Goal: Task Accomplishment & Management: Use online tool/utility

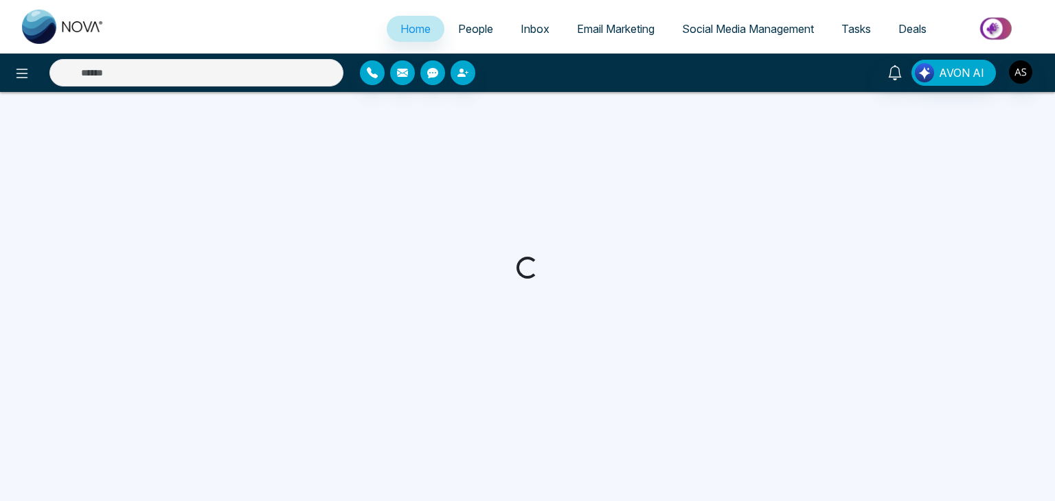
select select "*"
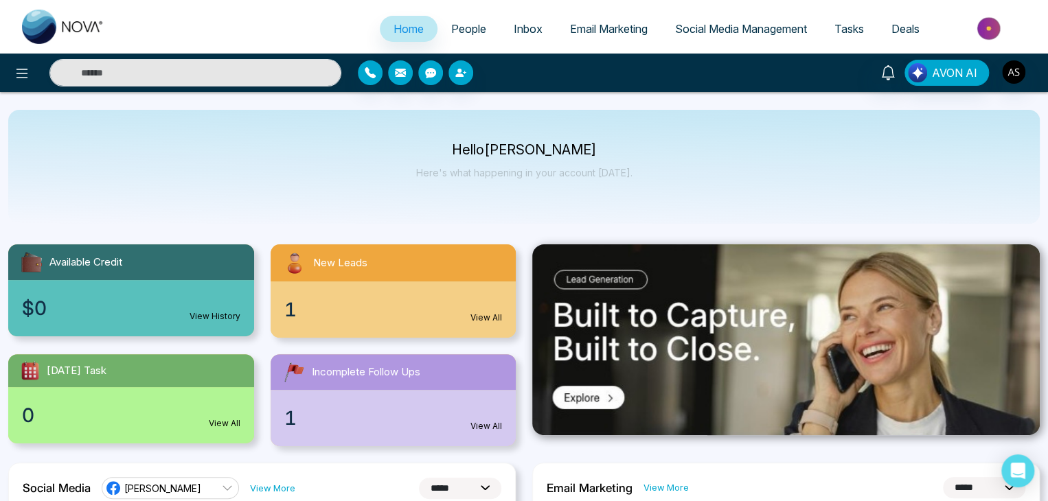
click at [477, 29] on span "People" at bounding box center [468, 29] width 35 height 14
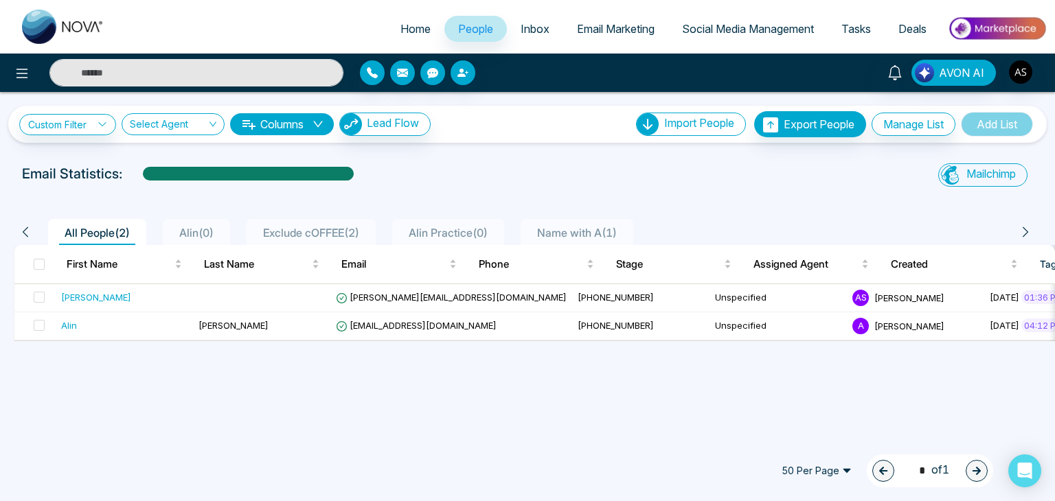
click at [413, 28] on span "Home" at bounding box center [415, 29] width 30 height 14
select select "*"
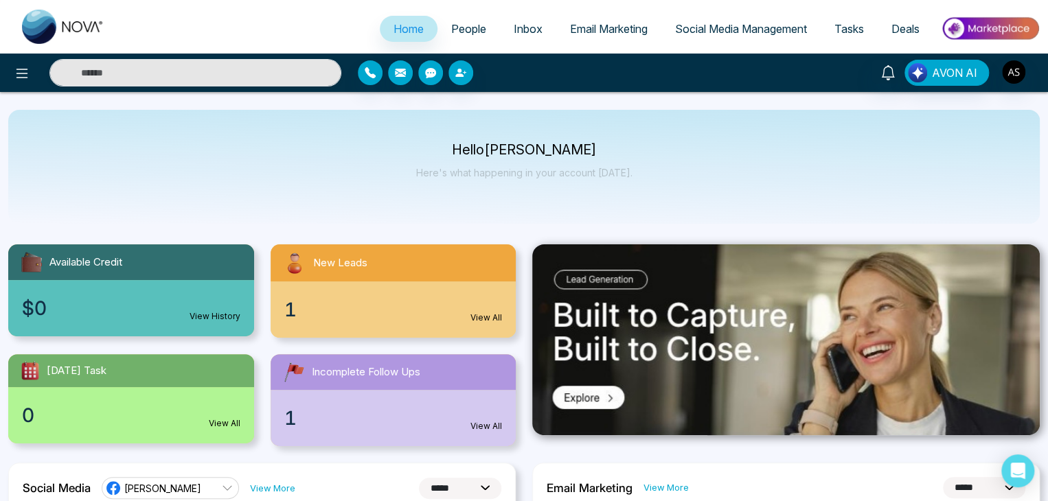
click at [615, 41] on link "Email Marketing" at bounding box center [608, 29] width 105 height 26
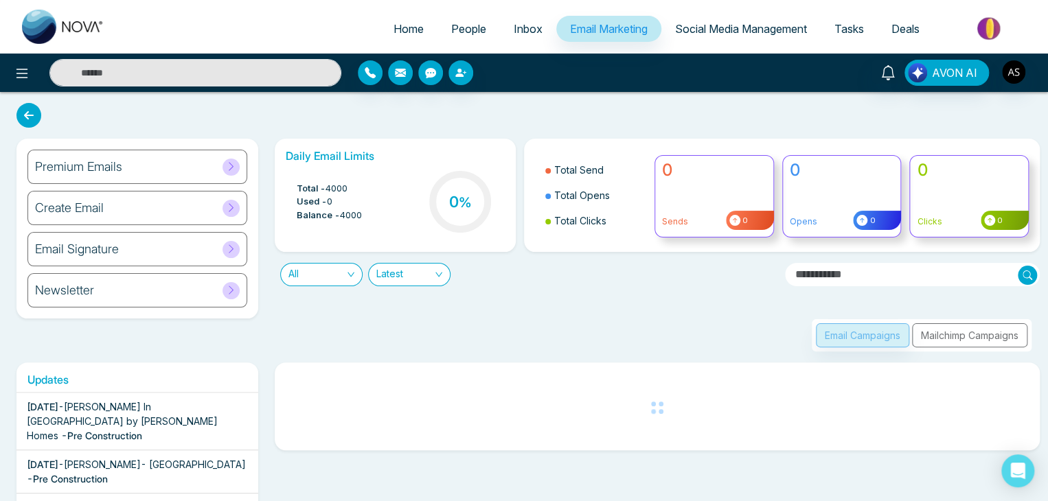
click at [158, 165] on div "Premium Emails" at bounding box center [137, 167] width 220 height 34
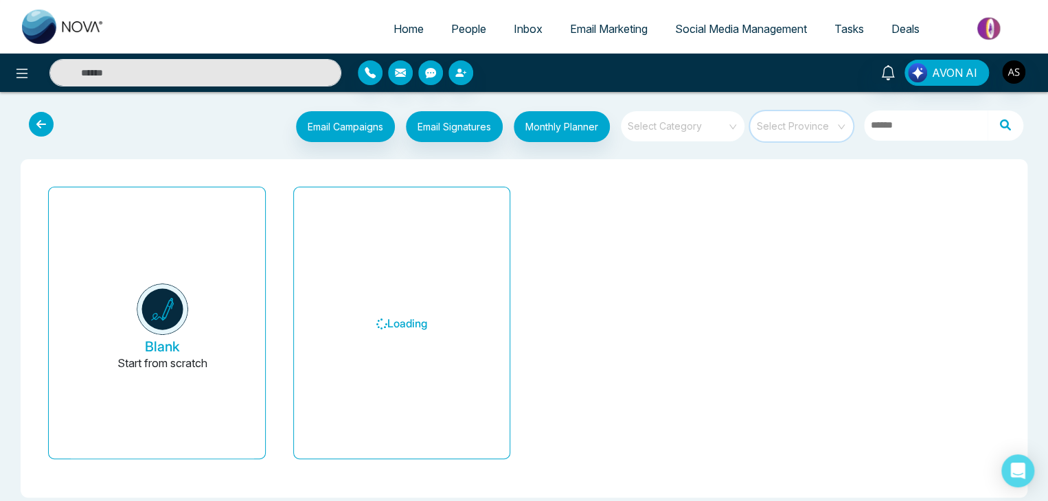
click at [805, 129] on input "search" at bounding box center [796, 121] width 78 height 21
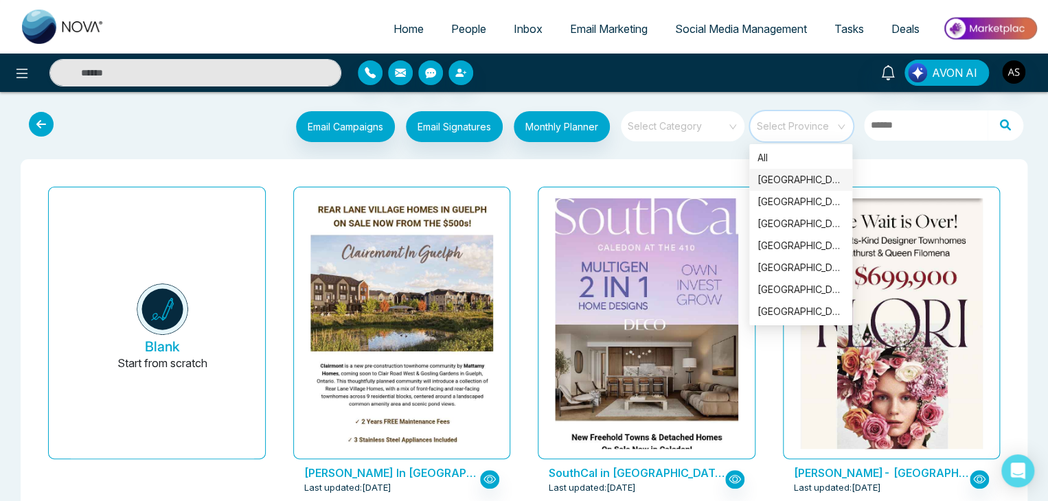
click at [808, 130] on input "search" at bounding box center [796, 121] width 78 height 21
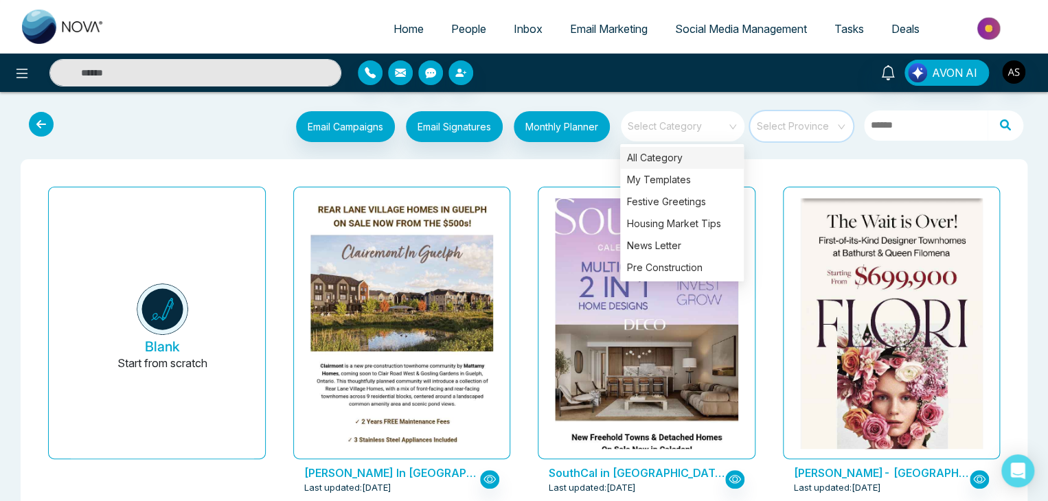
click at [736, 128] on div "Select Category" at bounding box center [683, 126] width 124 height 30
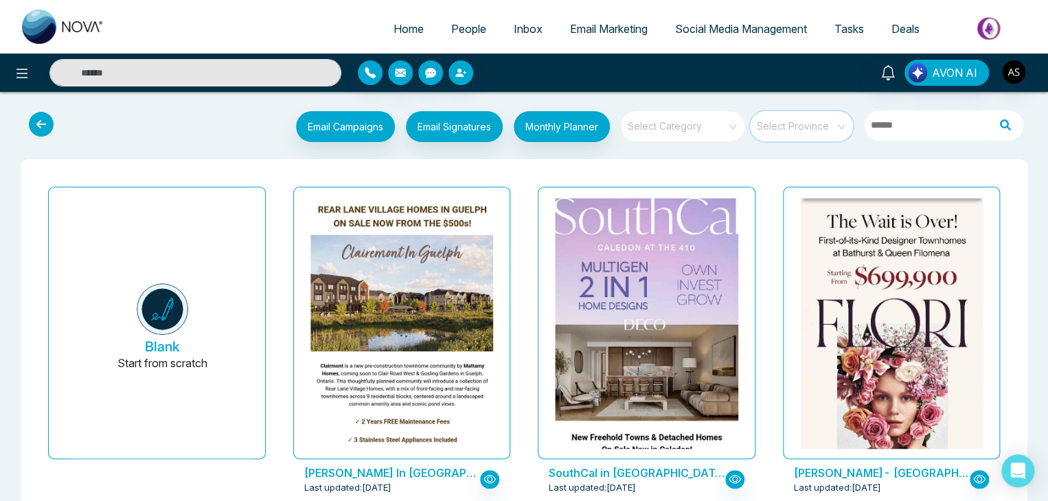
click at [775, 131] on input "search" at bounding box center [796, 121] width 78 height 21
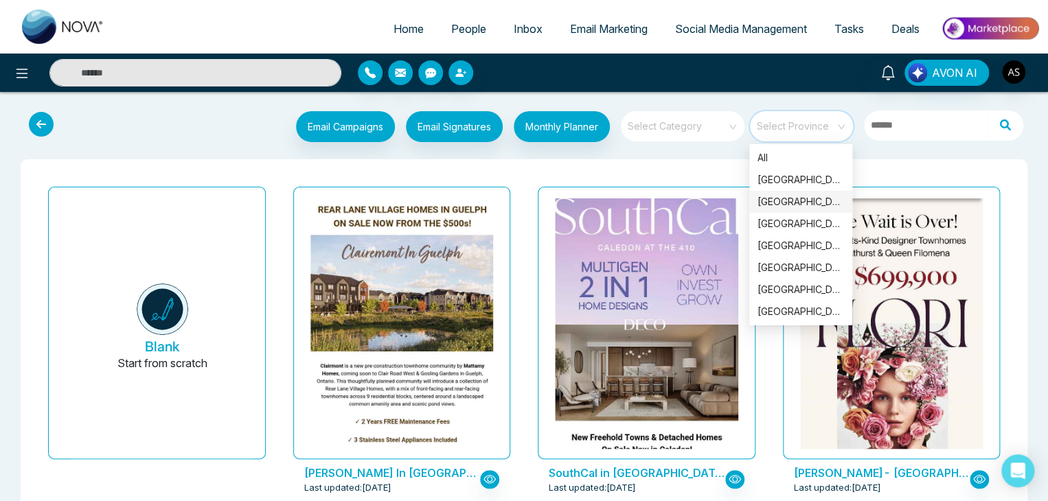
click at [830, 121] on input "search" at bounding box center [796, 121] width 78 height 21
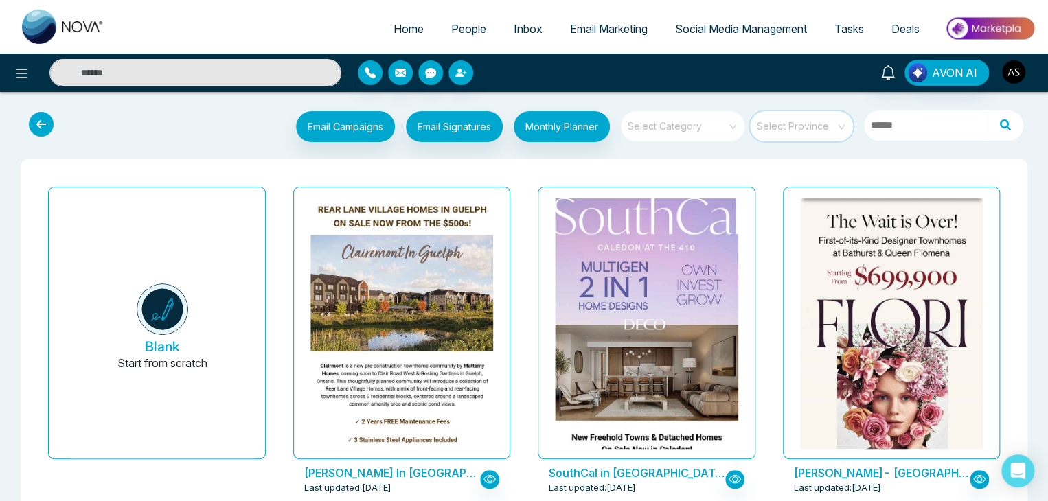
click at [1019, 62] on img "button" at bounding box center [1013, 71] width 23 height 23
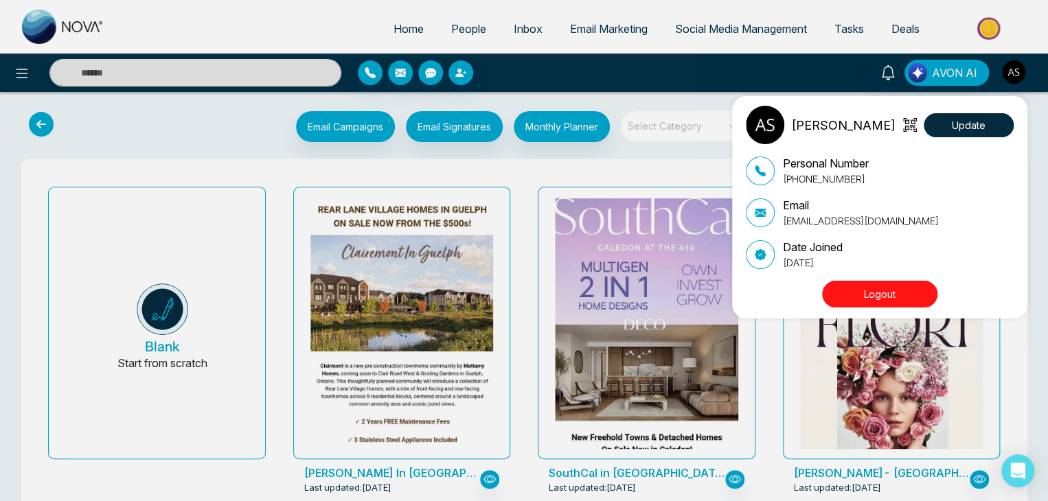
click at [1019, 62] on div "Alin Shah Update Personal Number +14376616013 Email alin@mmnovatech.com Date Jo…" at bounding box center [524, 250] width 1048 height 501
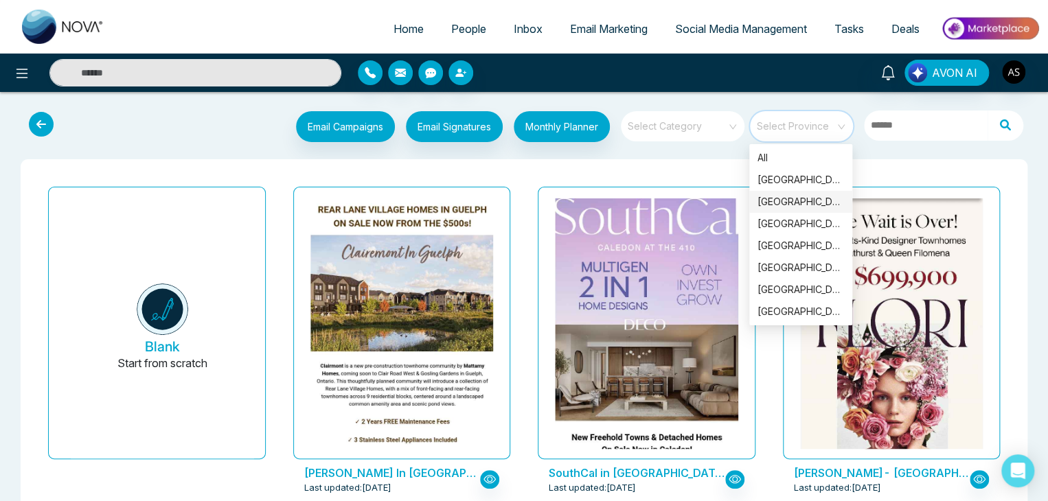
click at [827, 131] on input "search" at bounding box center [796, 121] width 78 height 21
click at [823, 130] on input "search" at bounding box center [796, 121] width 78 height 21
click at [799, 244] on div "Manitoba" at bounding box center [800, 245] width 87 height 15
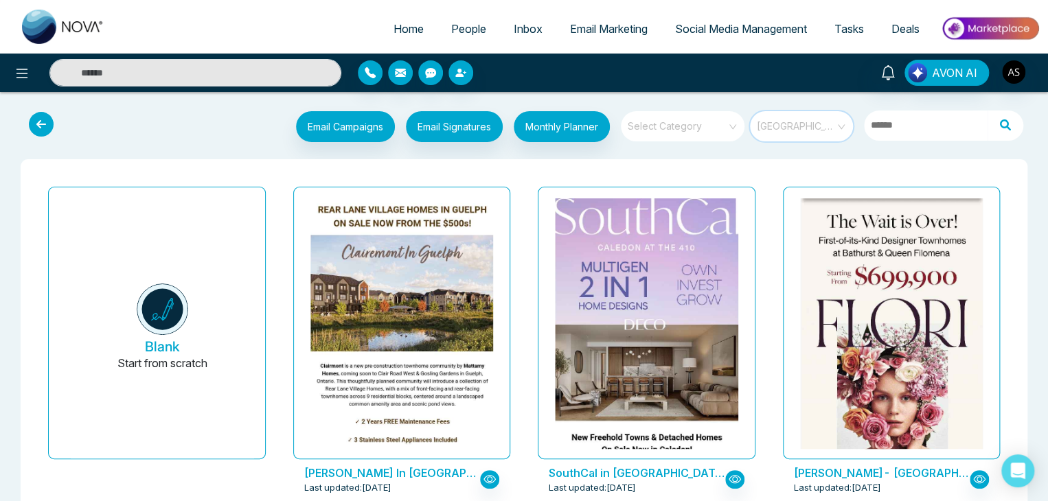
click at [808, 130] on span "Manitoba" at bounding box center [802, 126] width 91 height 21
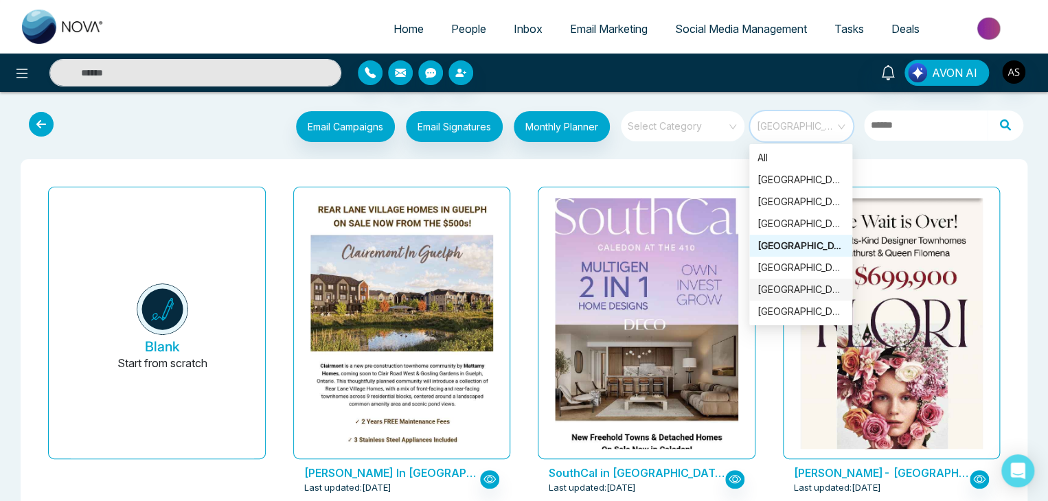
click at [797, 288] on div "Manitoba" at bounding box center [800, 289] width 87 height 15
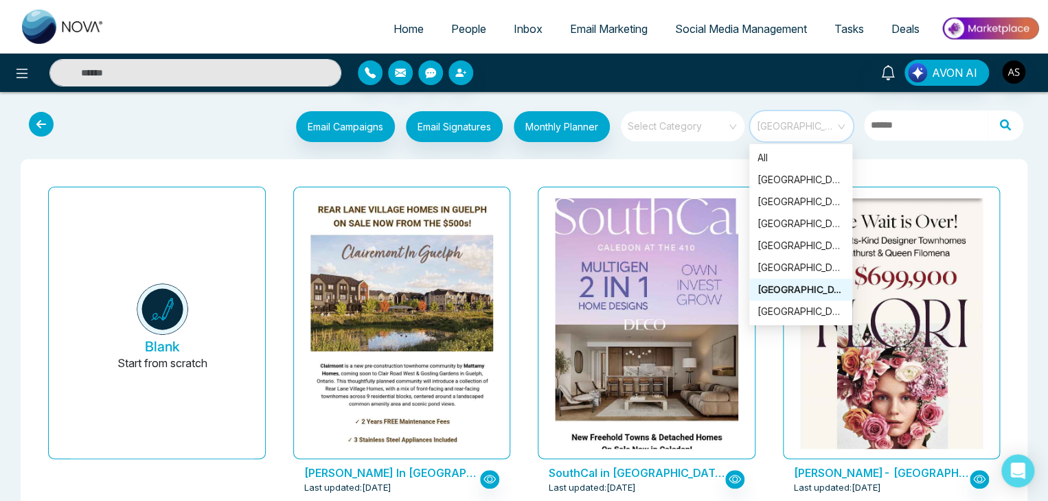
click at [799, 124] on span "Manitoba" at bounding box center [802, 126] width 91 height 21
click at [799, 147] on div "All" at bounding box center [800, 158] width 103 height 22
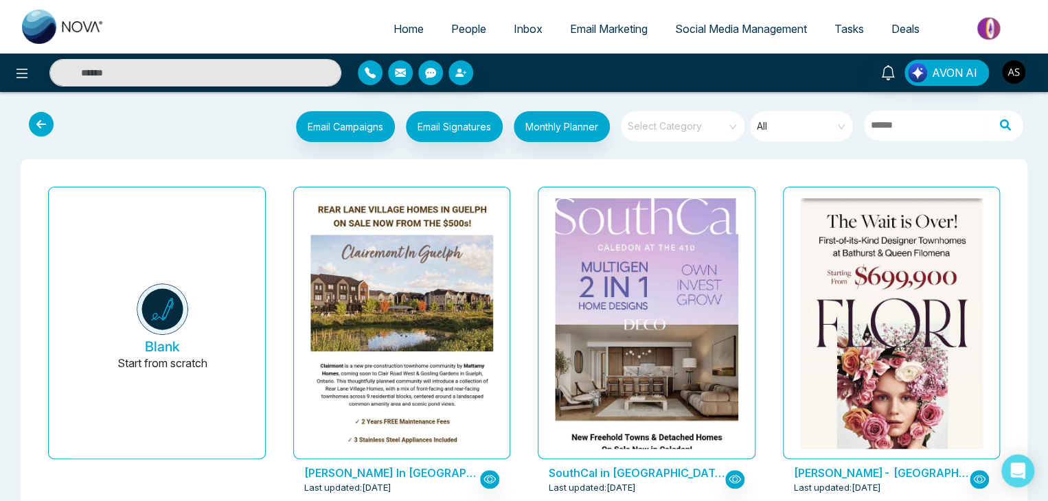
click at [393, 34] on span "Home" at bounding box center [408, 29] width 30 height 14
select select "*"
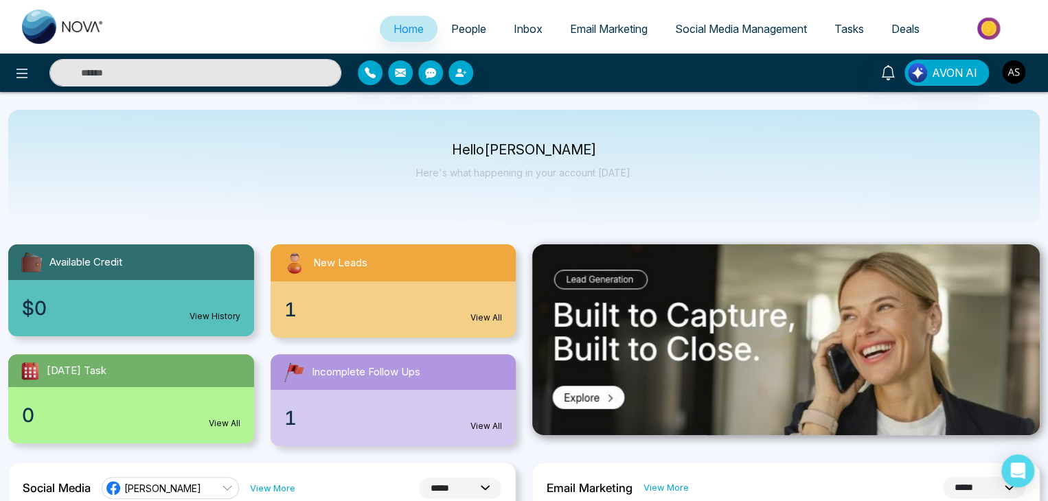
click at [1001, 79] on button "button" at bounding box center [1013, 72] width 25 height 25
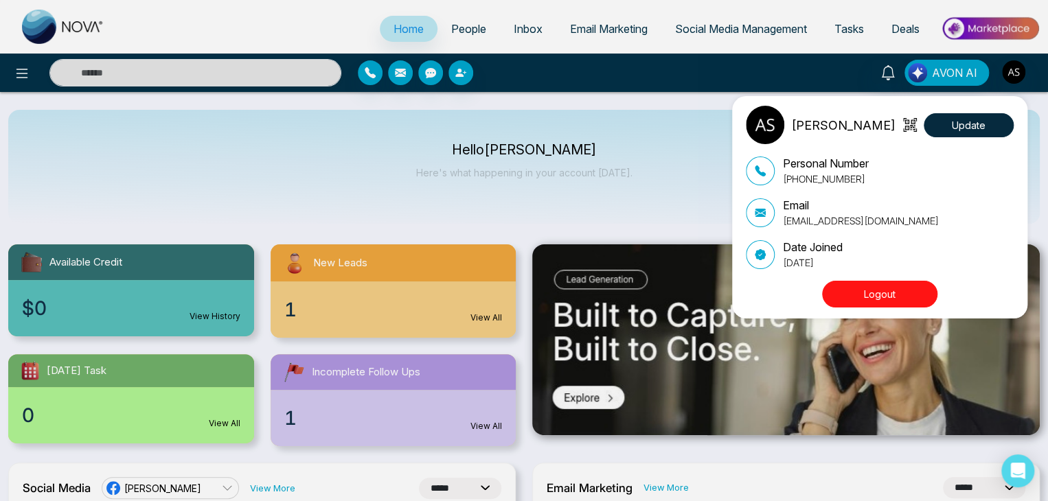
click at [920, 292] on button "Logout" at bounding box center [879, 294] width 115 height 27
